Goal: Information Seeking & Learning: Learn about a topic

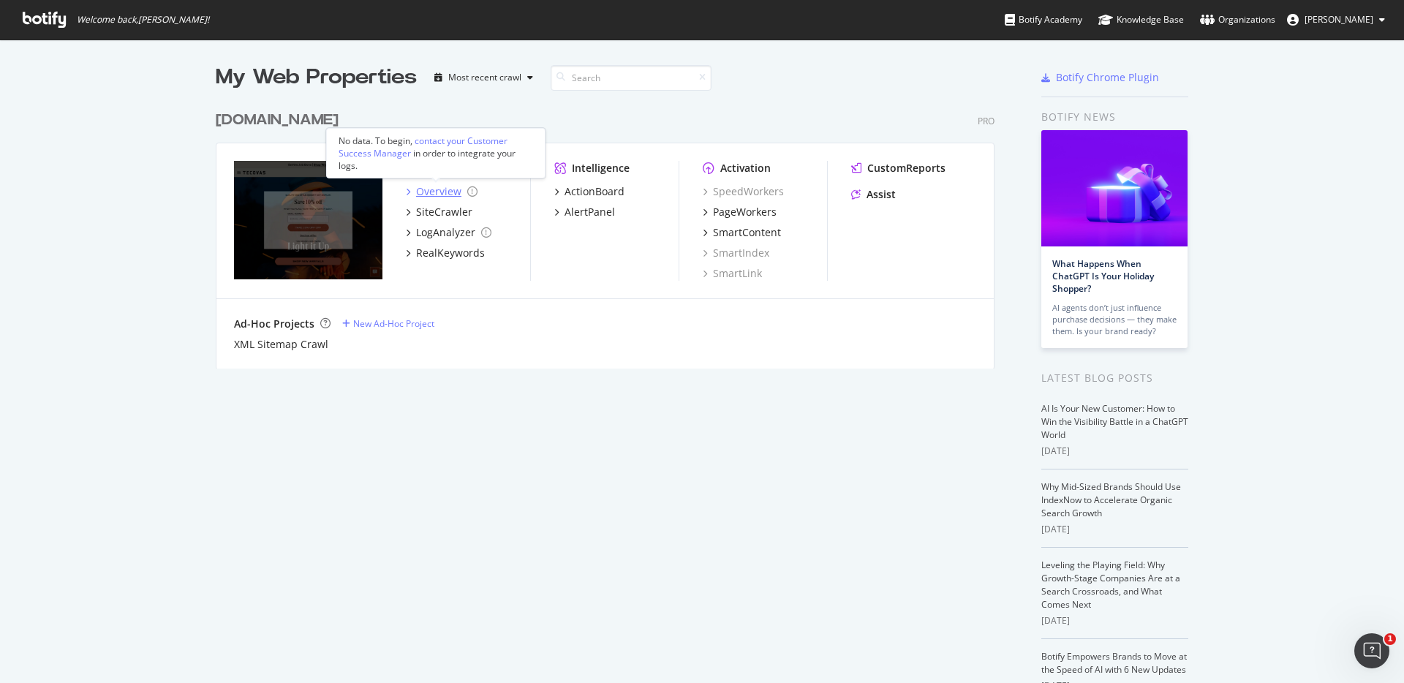
click at [435, 193] on div "Overview" at bounding box center [438, 191] width 45 height 15
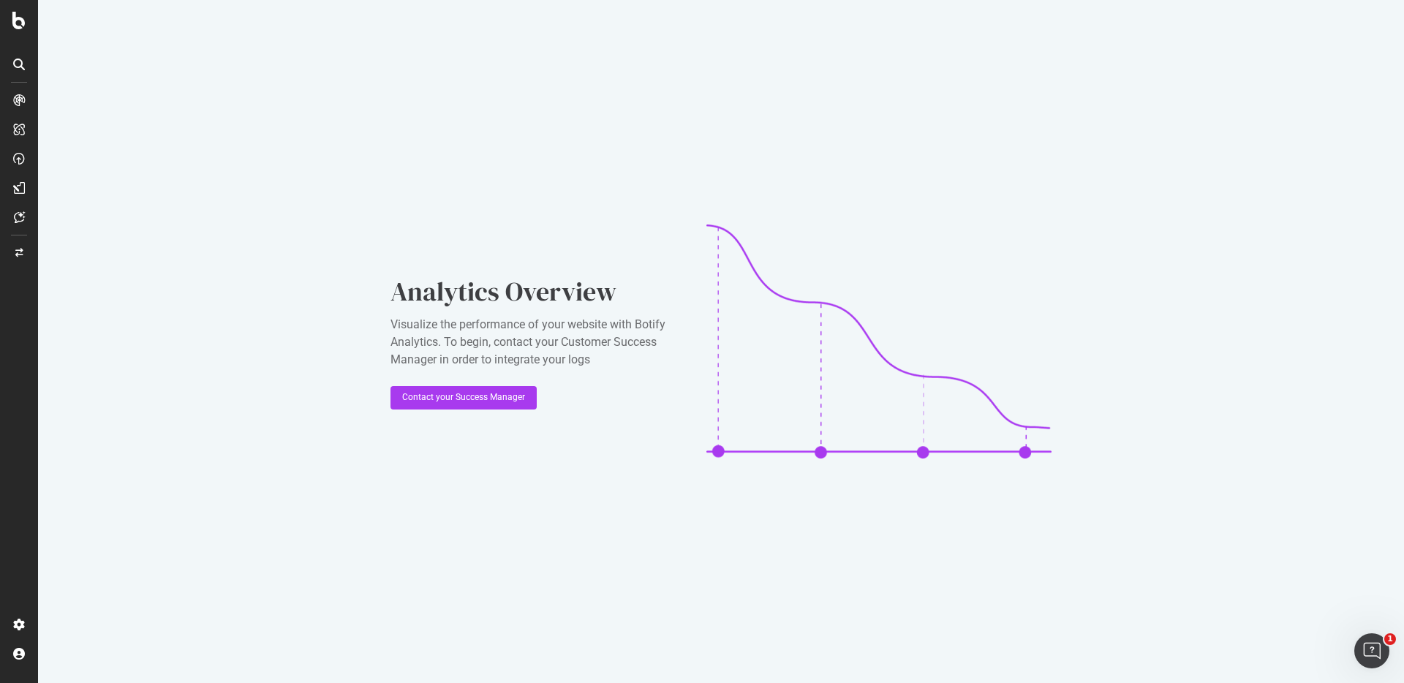
click at [277, 217] on div "Analytics Overview Visualize the performance of your website with Botify Analyt…" at bounding box center [721, 341] width 1366 height 683
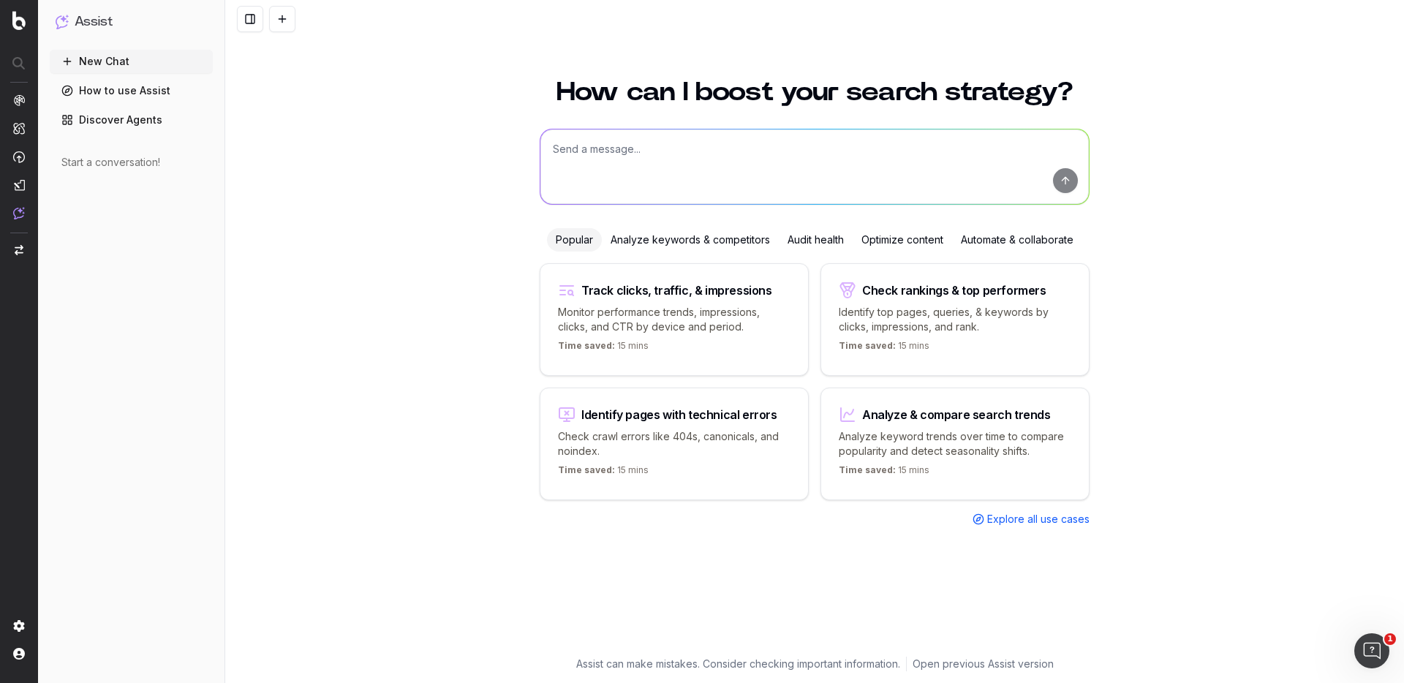
click at [684, 162] on textarea at bounding box center [814, 166] width 548 height 75
